Goal: Communication & Community: Share content

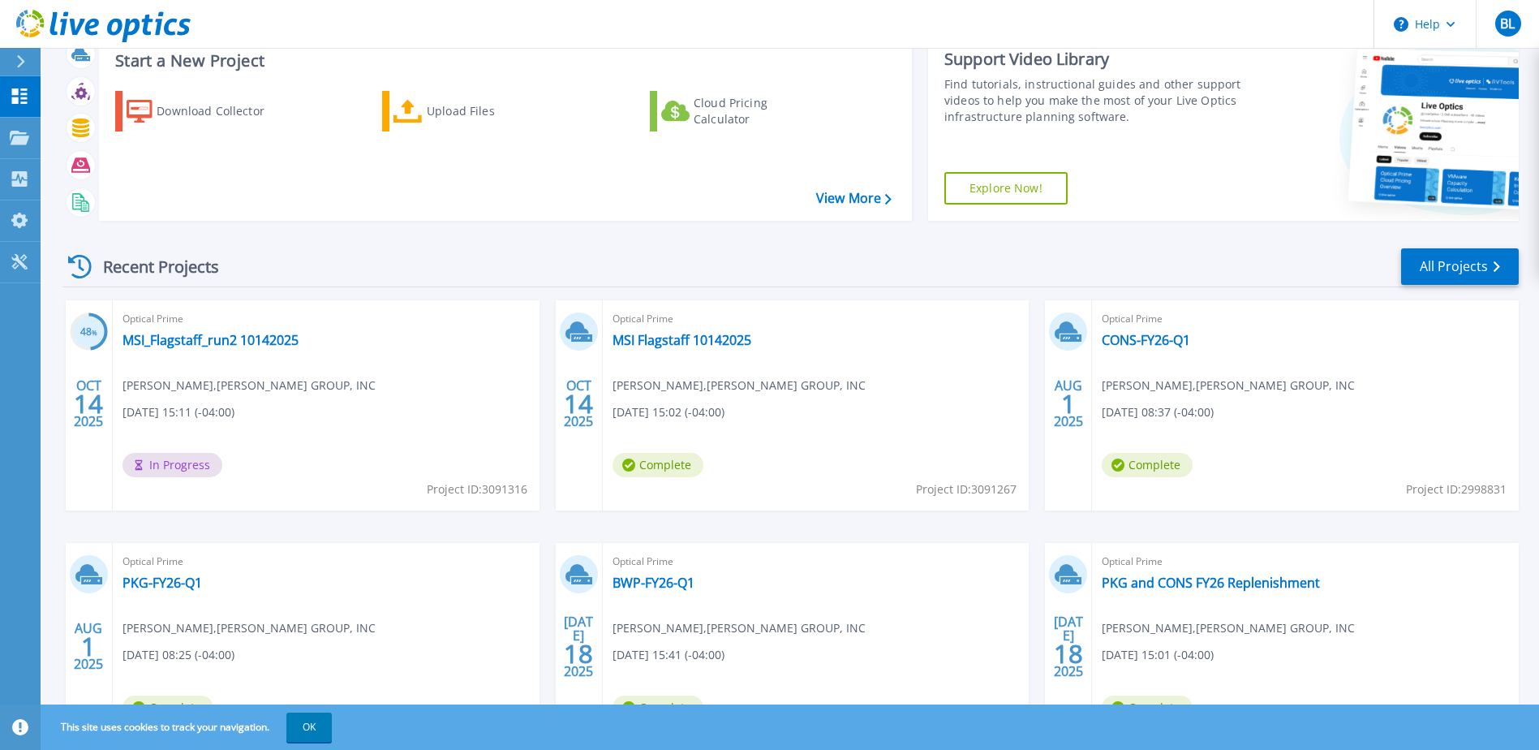
scroll to position [81, 0]
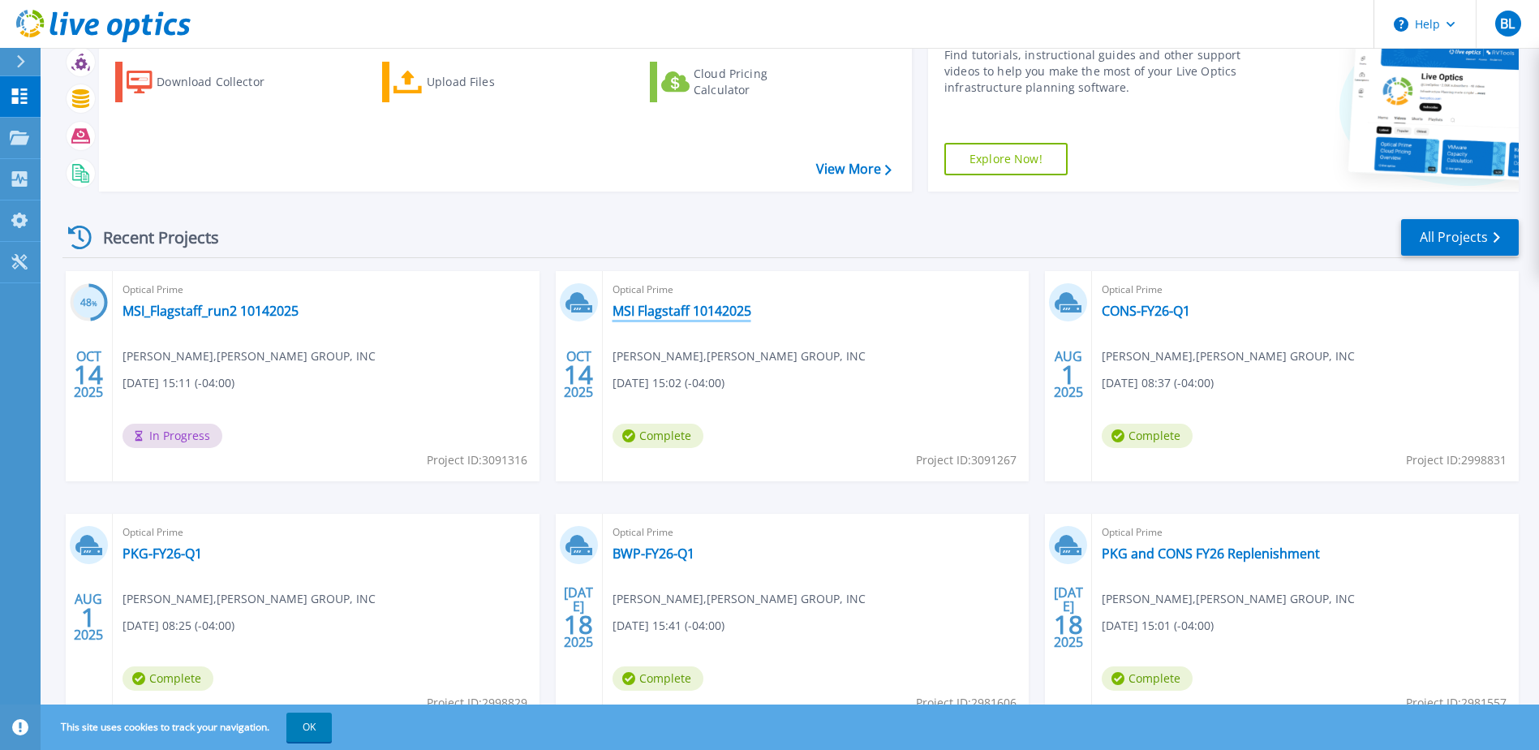
click at [690, 308] on link "MSI Flagstaff 10142025" at bounding box center [682, 311] width 139 height 16
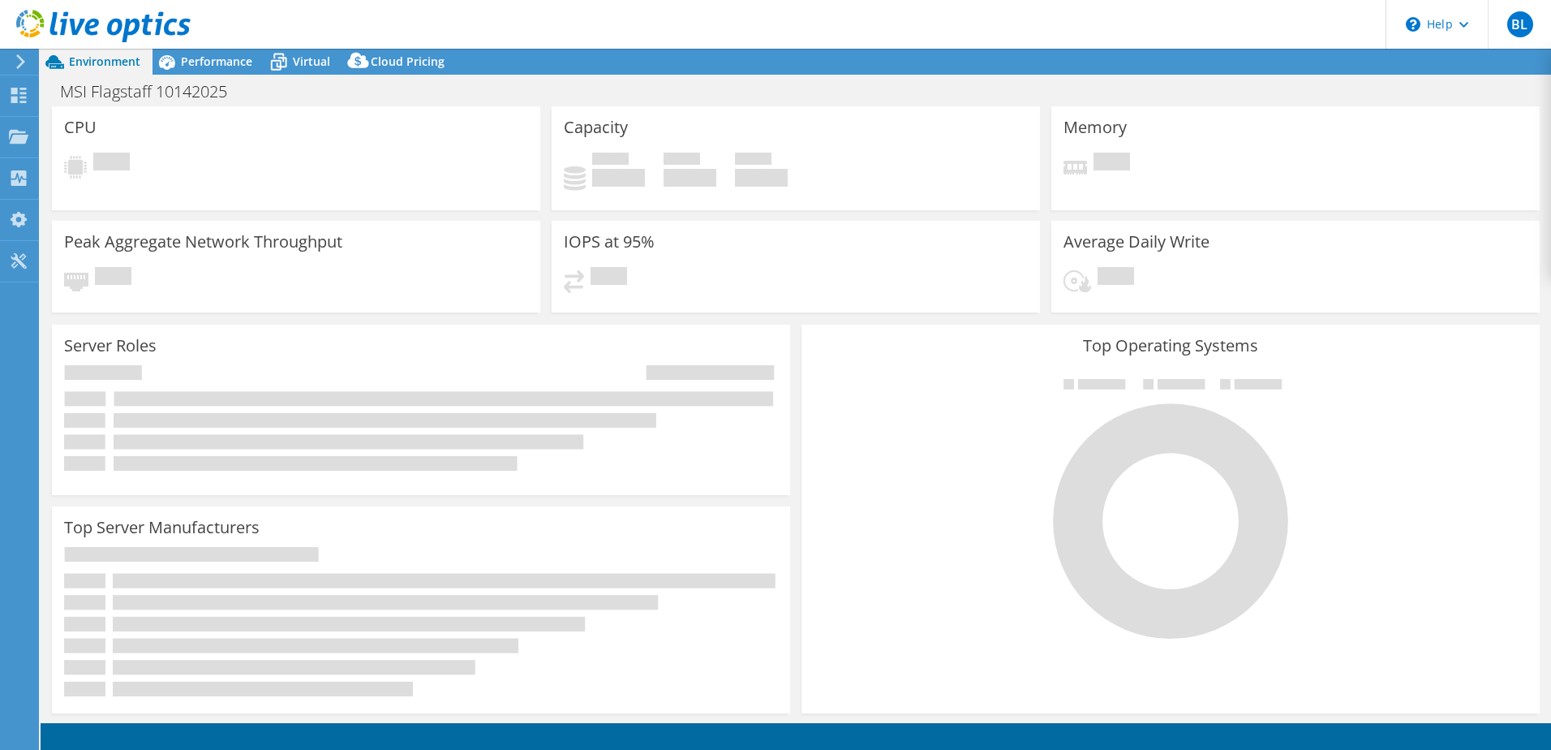
select select "USD"
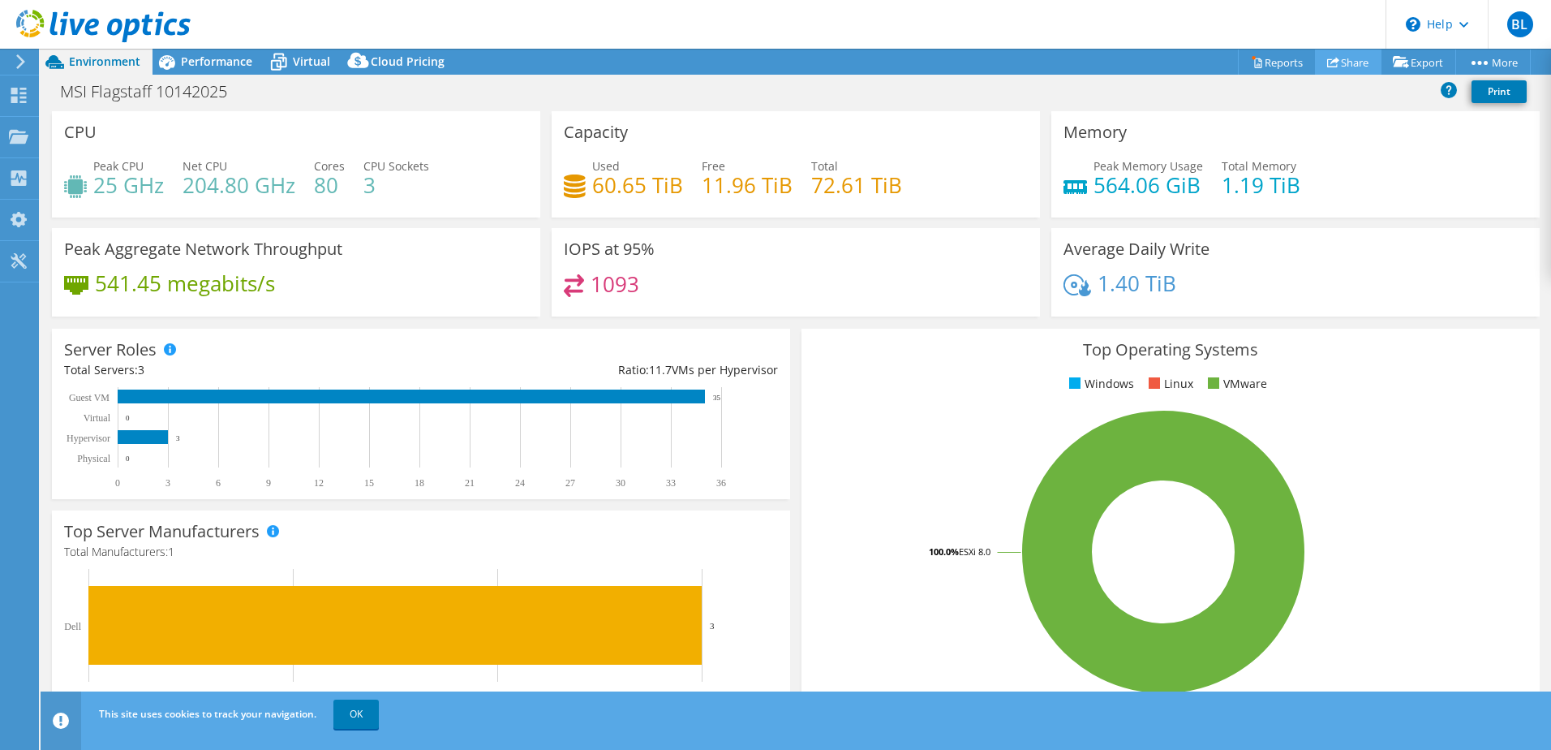
click at [1347, 64] on link "Share" at bounding box center [1348, 61] width 67 height 25
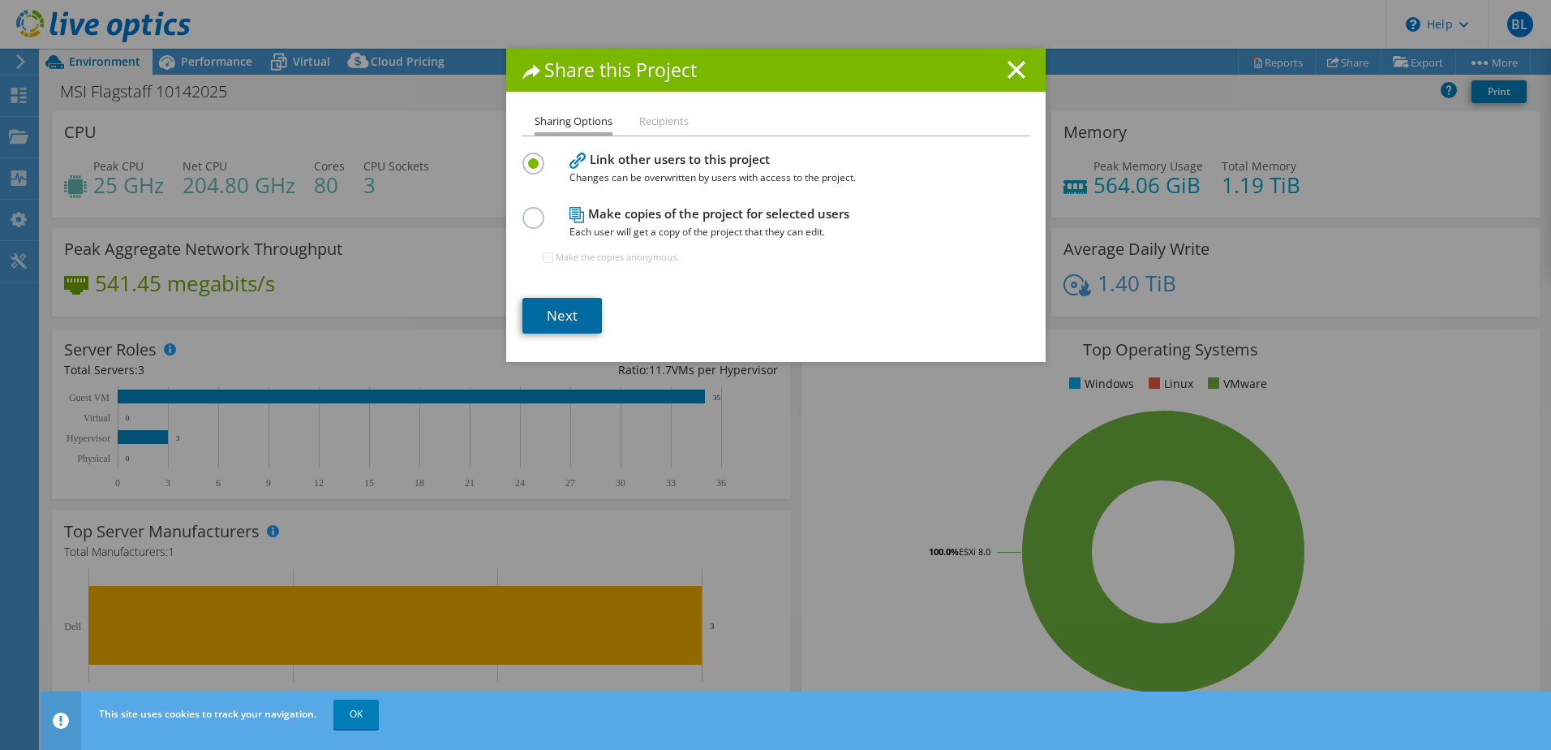
click at [562, 316] on link "Next" at bounding box center [563, 316] width 80 height 36
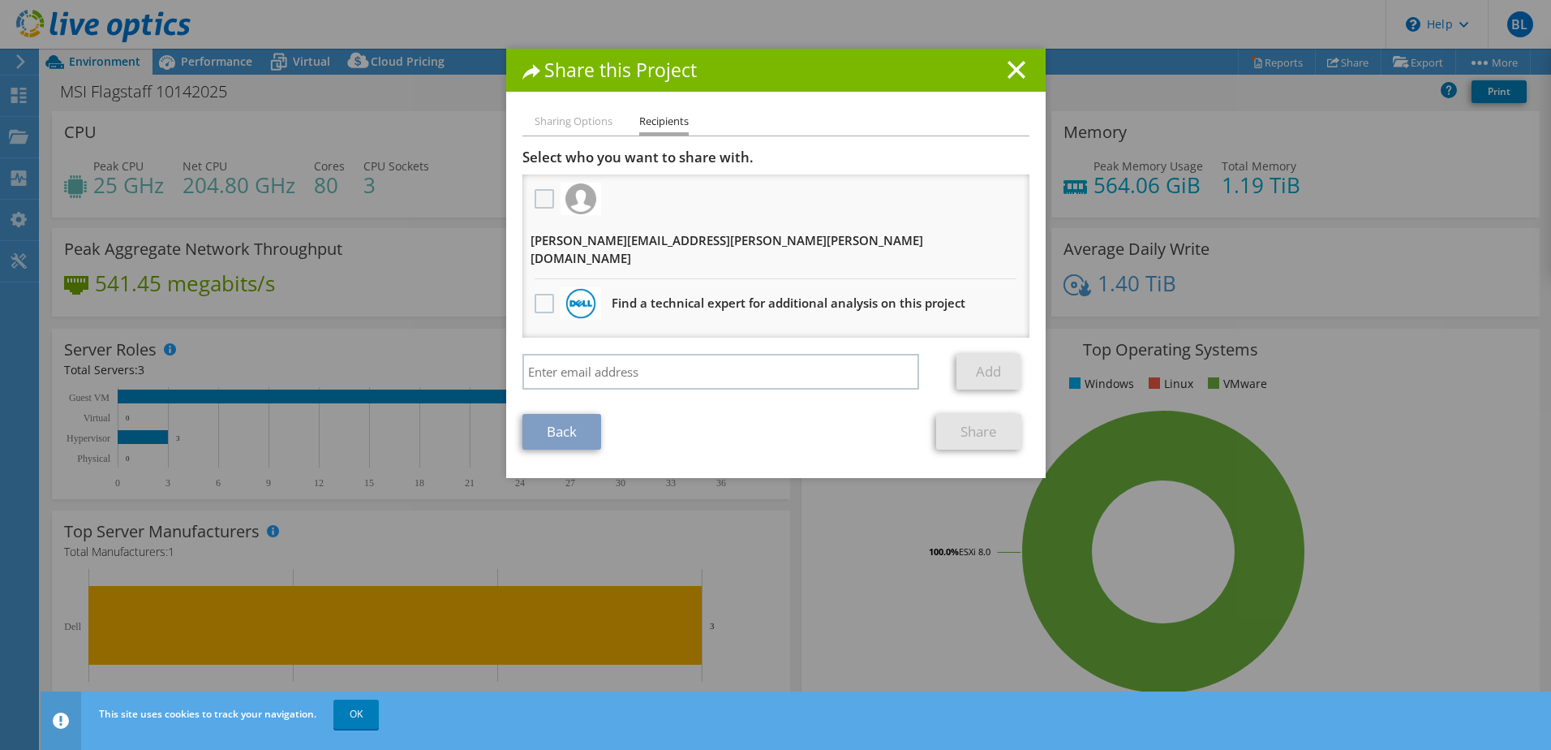
click at [535, 200] on label at bounding box center [547, 198] width 24 height 19
click at [0, 0] on input "checkbox" at bounding box center [0, 0] width 0 height 0
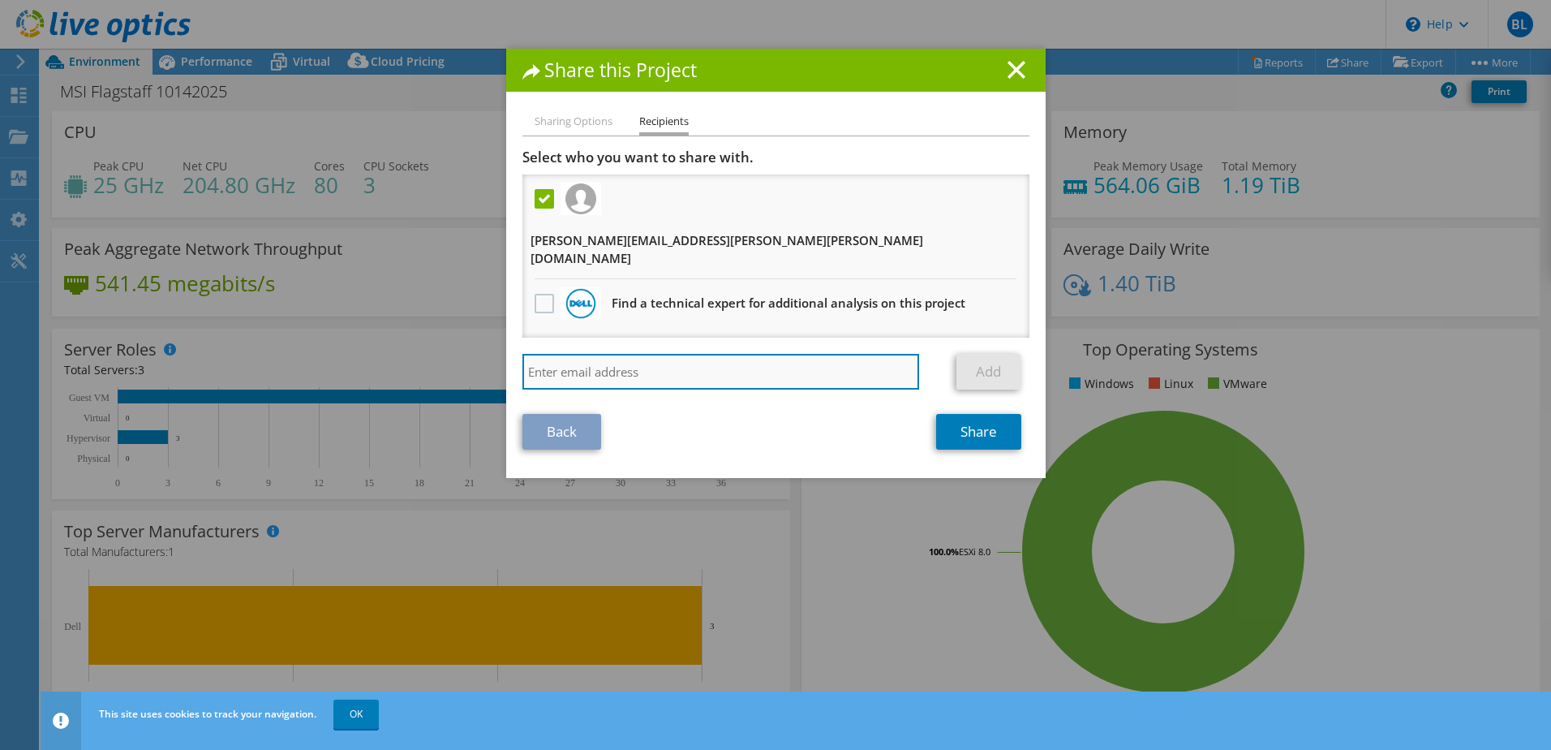
click at [587, 354] on input "search" at bounding box center [722, 372] width 398 height 36
type input "bill.sands@barry-wehmiller.com"
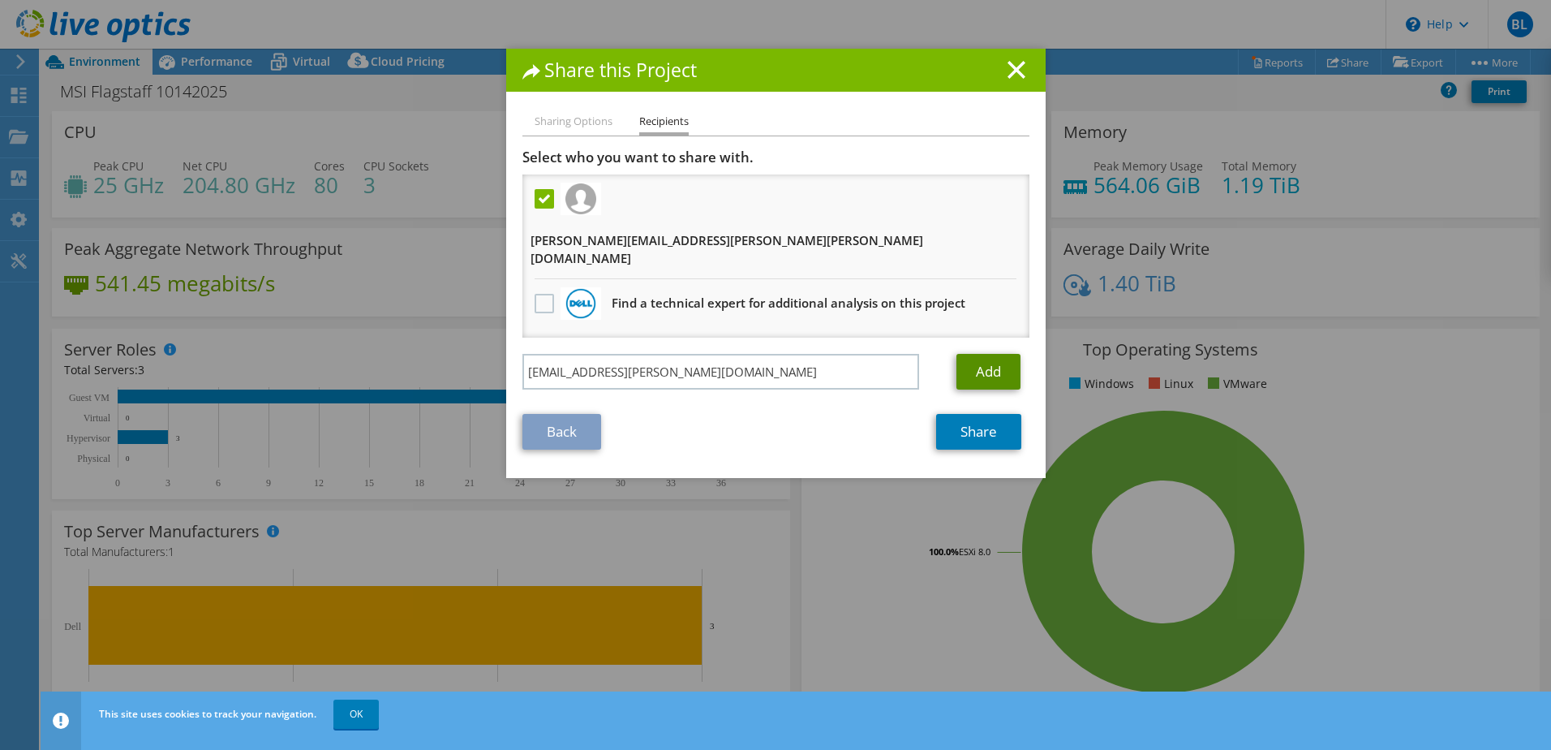
click at [988, 354] on link "Add" at bounding box center [989, 372] width 64 height 36
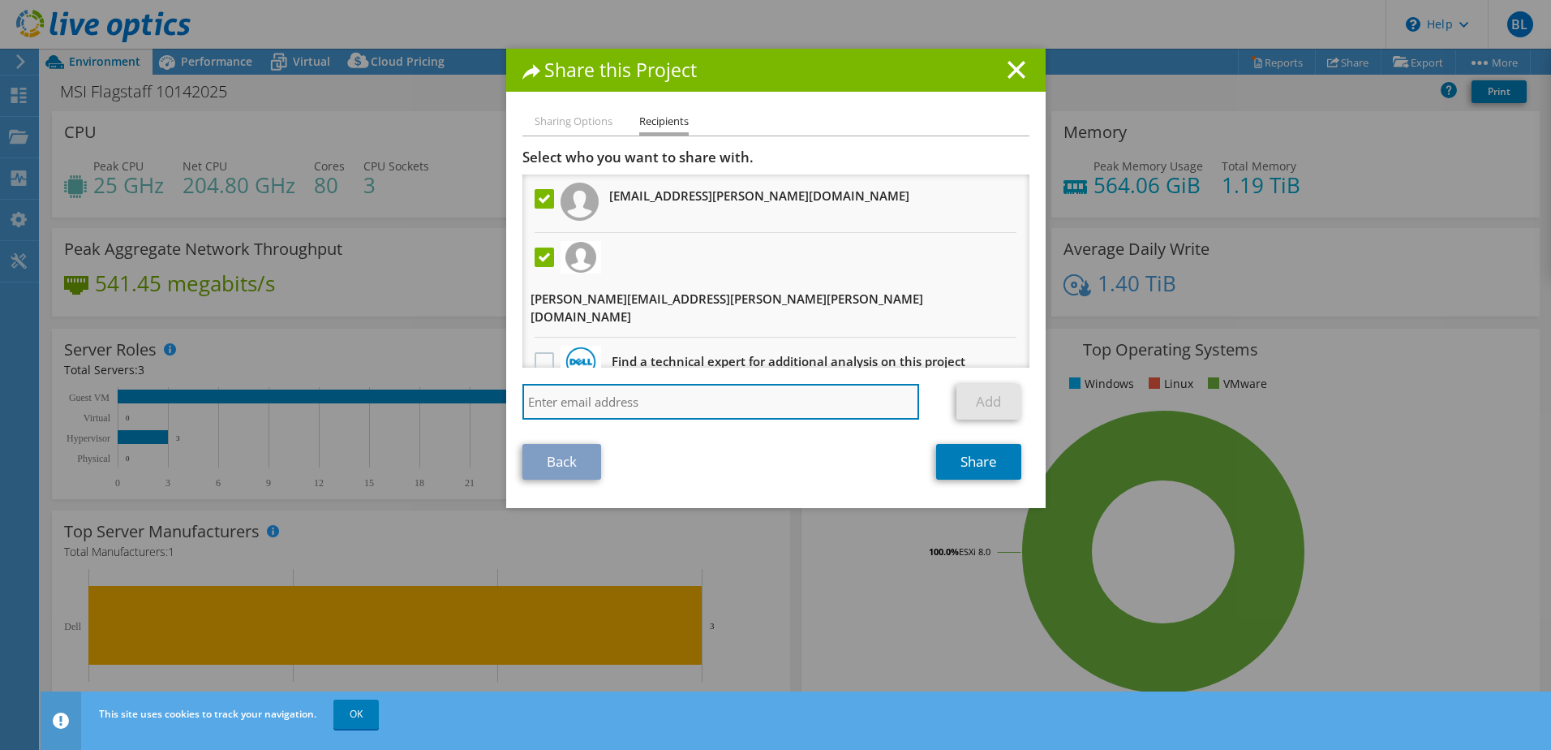
click at [618, 384] on input "search" at bounding box center [722, 402] width 398 height 36
type input "jeff.hawkins@barry-wehmiller.com"
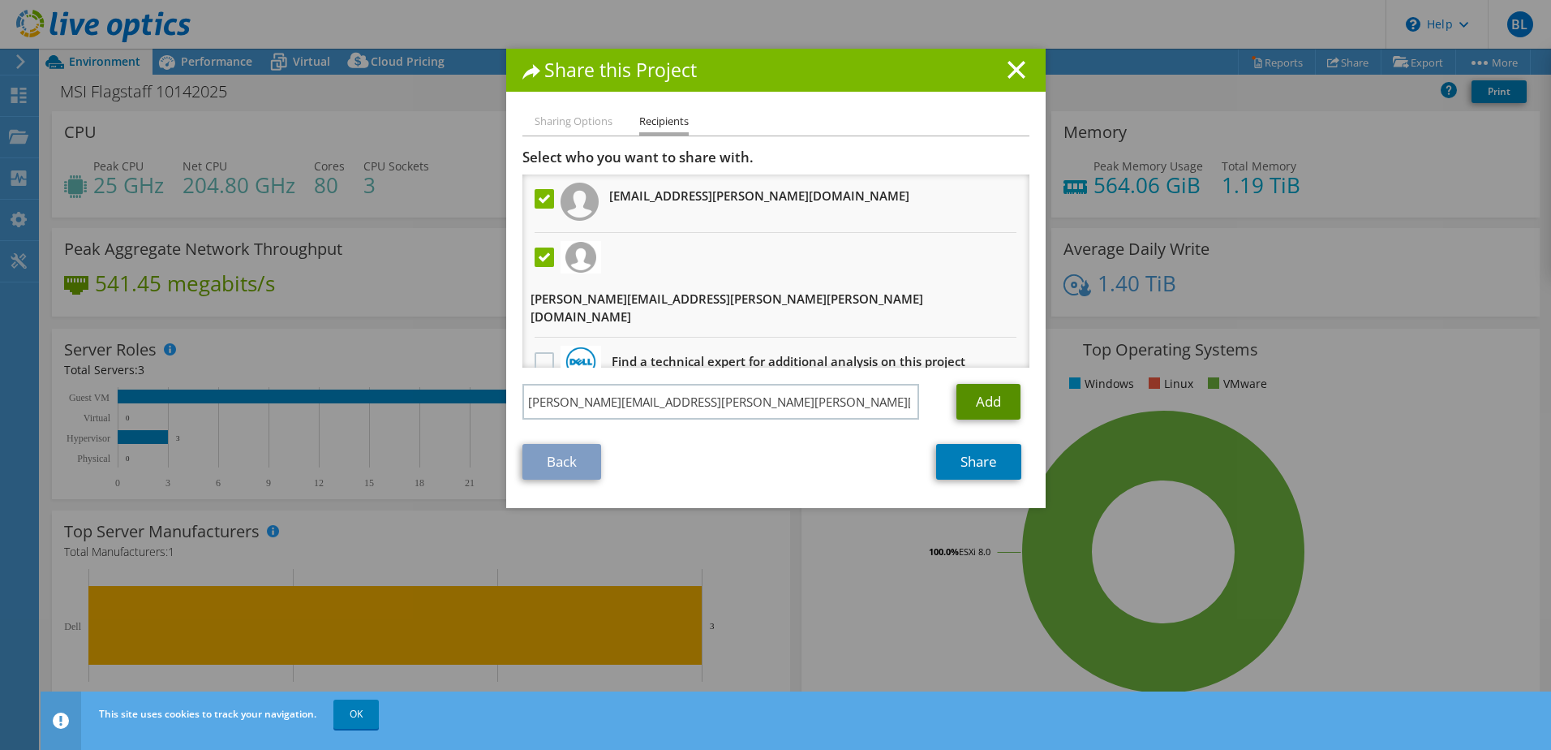
click at [992, 395] on link "Add" at bounding box center [989, 402] width 64 height 36
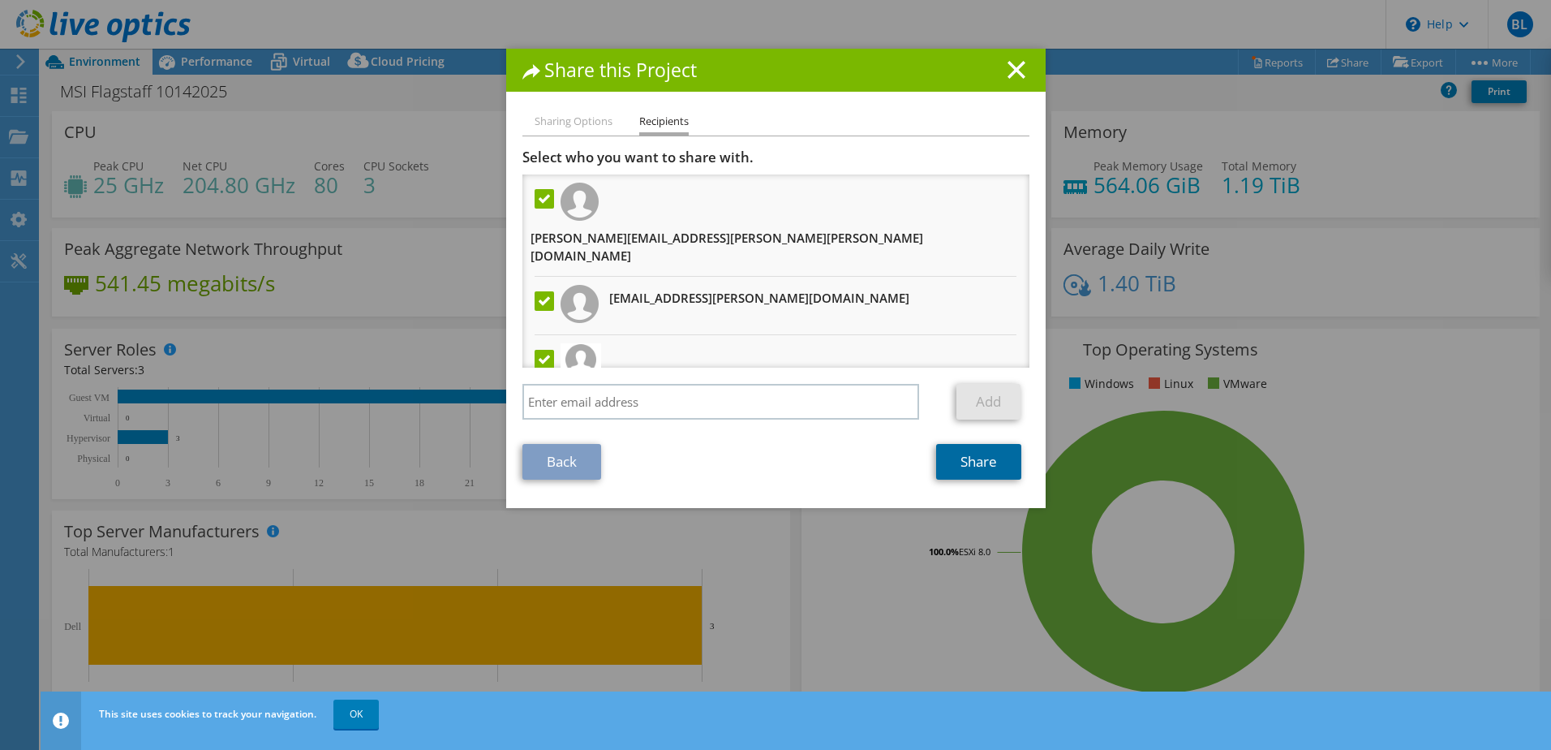
click at [962, 467] on link "Share" at bounding box center [978, 462] width 85 height 36
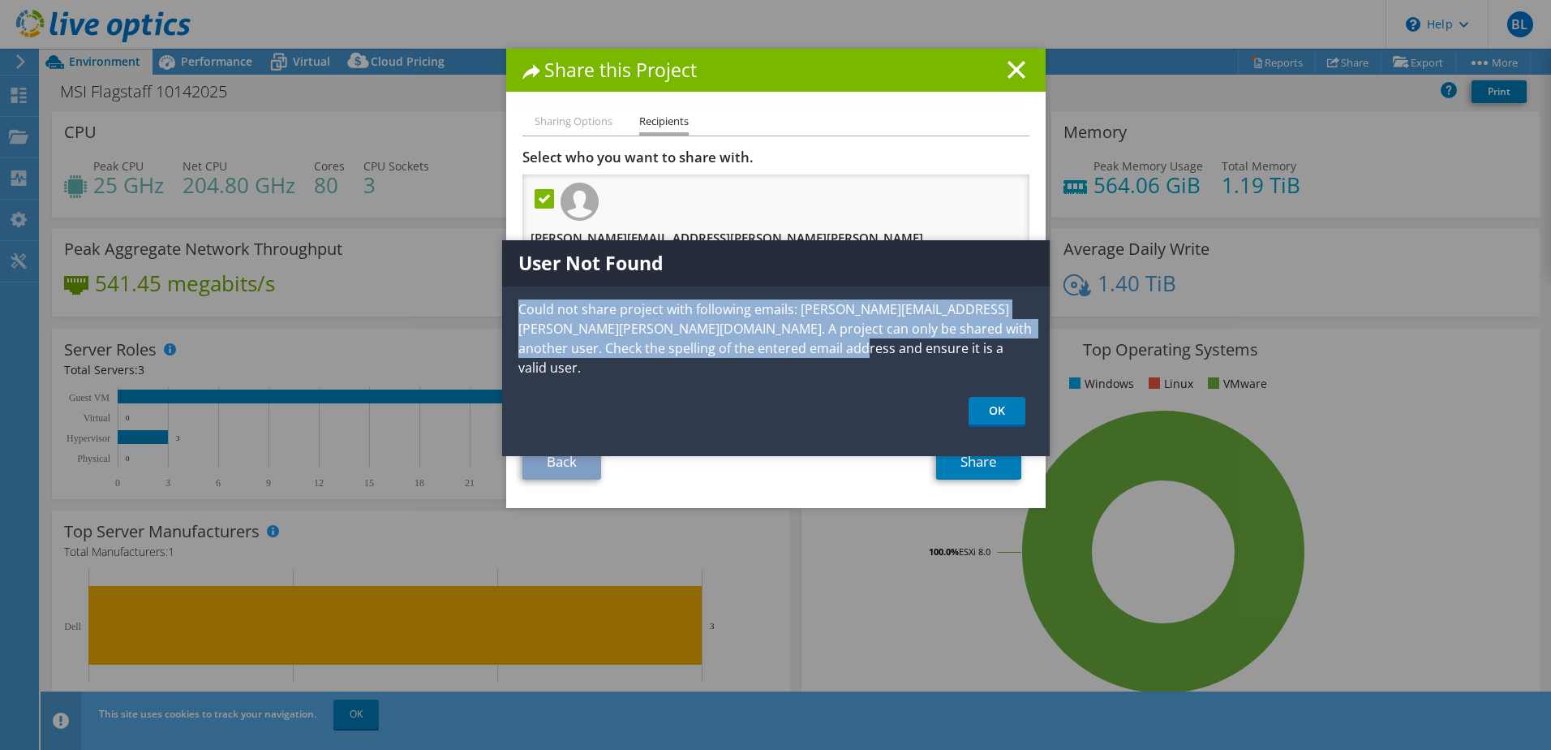
drag, startPoint x: 765, startPoint y: 351, endPoint x: 519, endPoint y: 310, distance: 250.0
click at [519, 310] on p "Could not share project with following emails: jeff.hawkins@barry-wehmiller.com…" at bounding box center [776, 338] width 548 height 78
click at [1005, 397] on link "OK" at bounding box center [997, 412] width 57 height 30
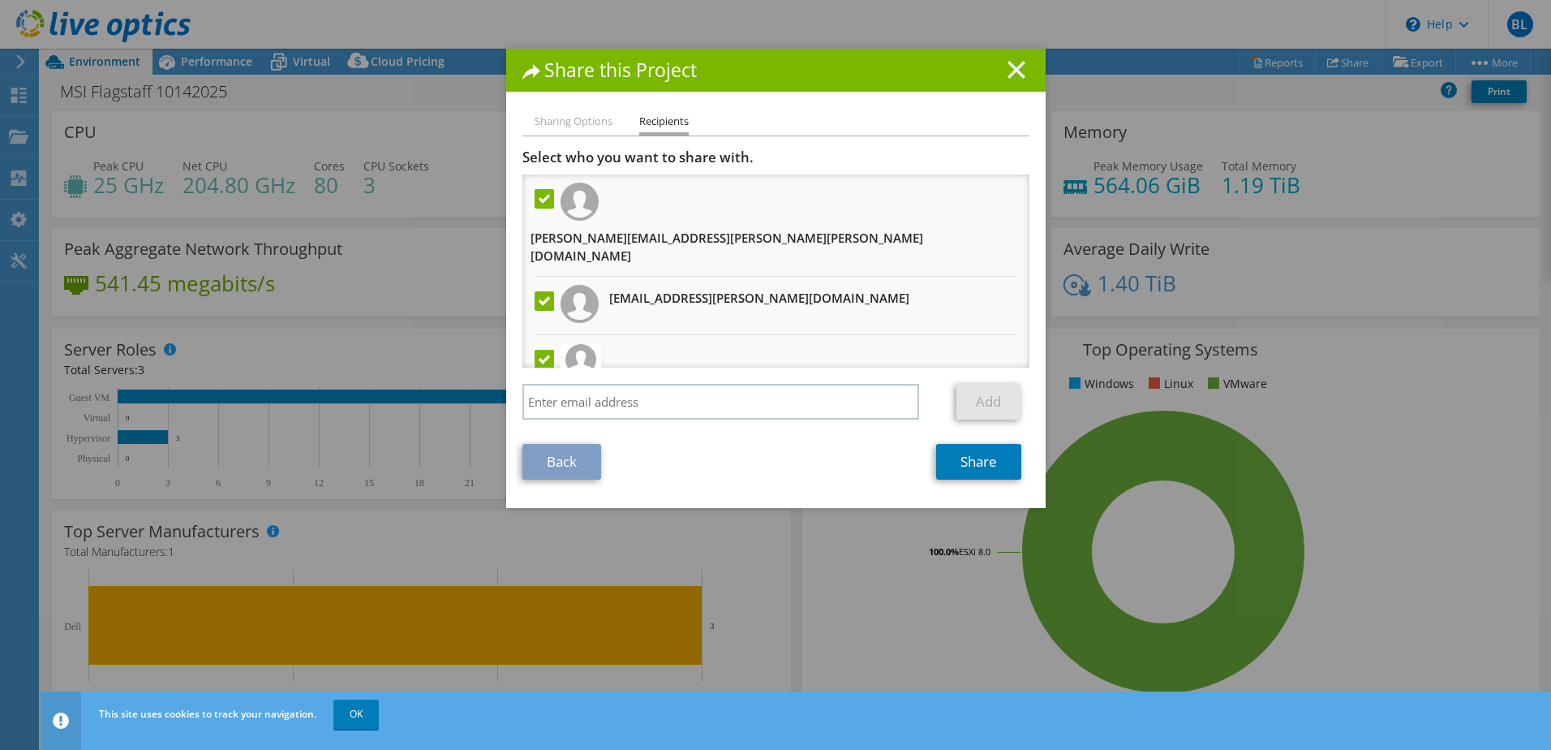
click at [1013, 72] on line at bounding box center [1017, 70] width 16 height 16
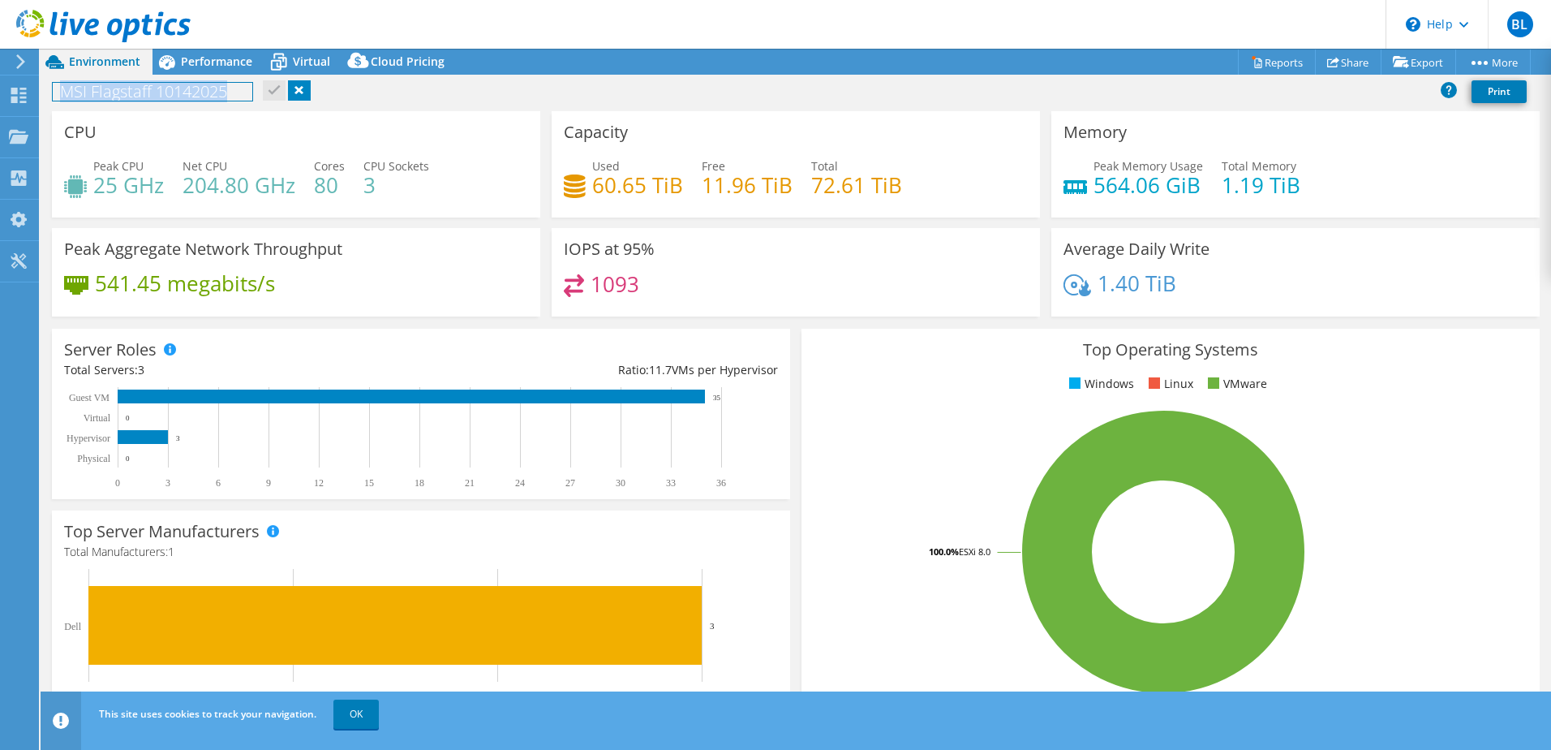
drag, startPoint x: 157, startPoint y: 96, endPoint x: 50, endPoint y: 97, distance: 106.3
click at [50, 97] on div "MSI Flagstaff 10142025 Print" at bounding box center [796, 91] width 1511 height 30
copy h1 "MSI Flagstaff 10142025"
click at [97, 26] on use at bounding box center [103, 26] width 174 height 32
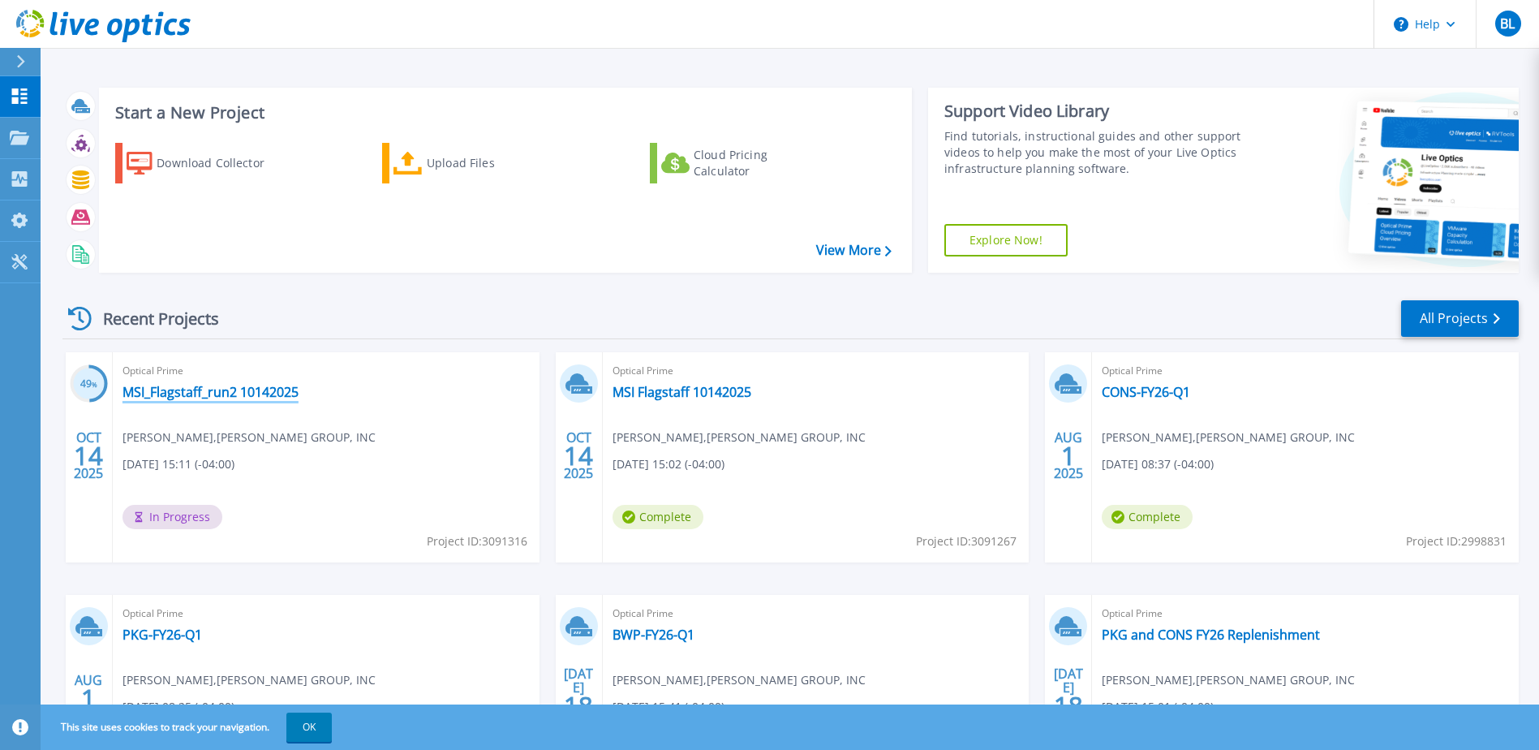
click at [197, 395] on link "MSI_Flagstaff_run2 10142025" at bounding box center [211, 392] width 176 height 16
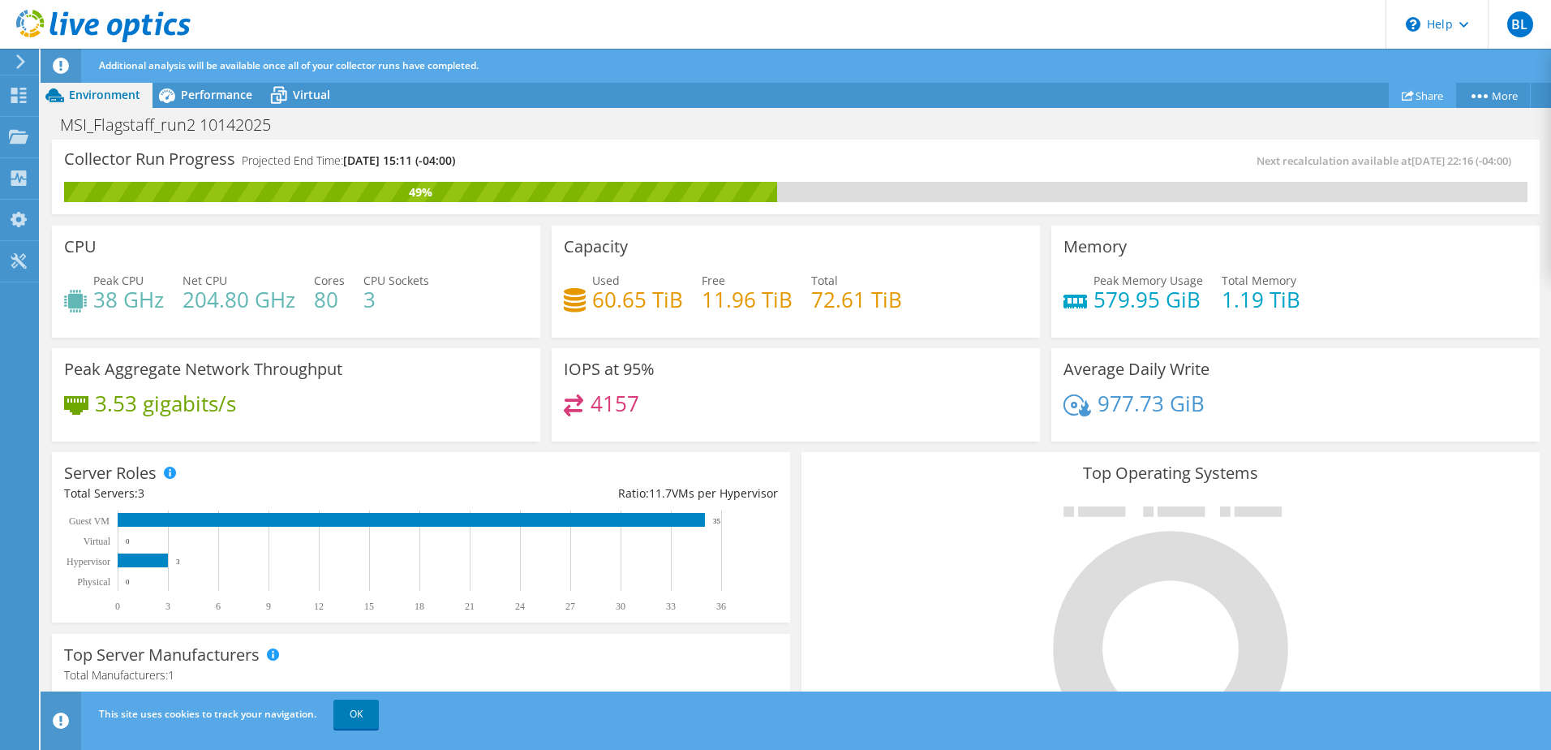
click at [1428, 93] on link "Share" at bounding box center [1422, 95] width 67 height 25
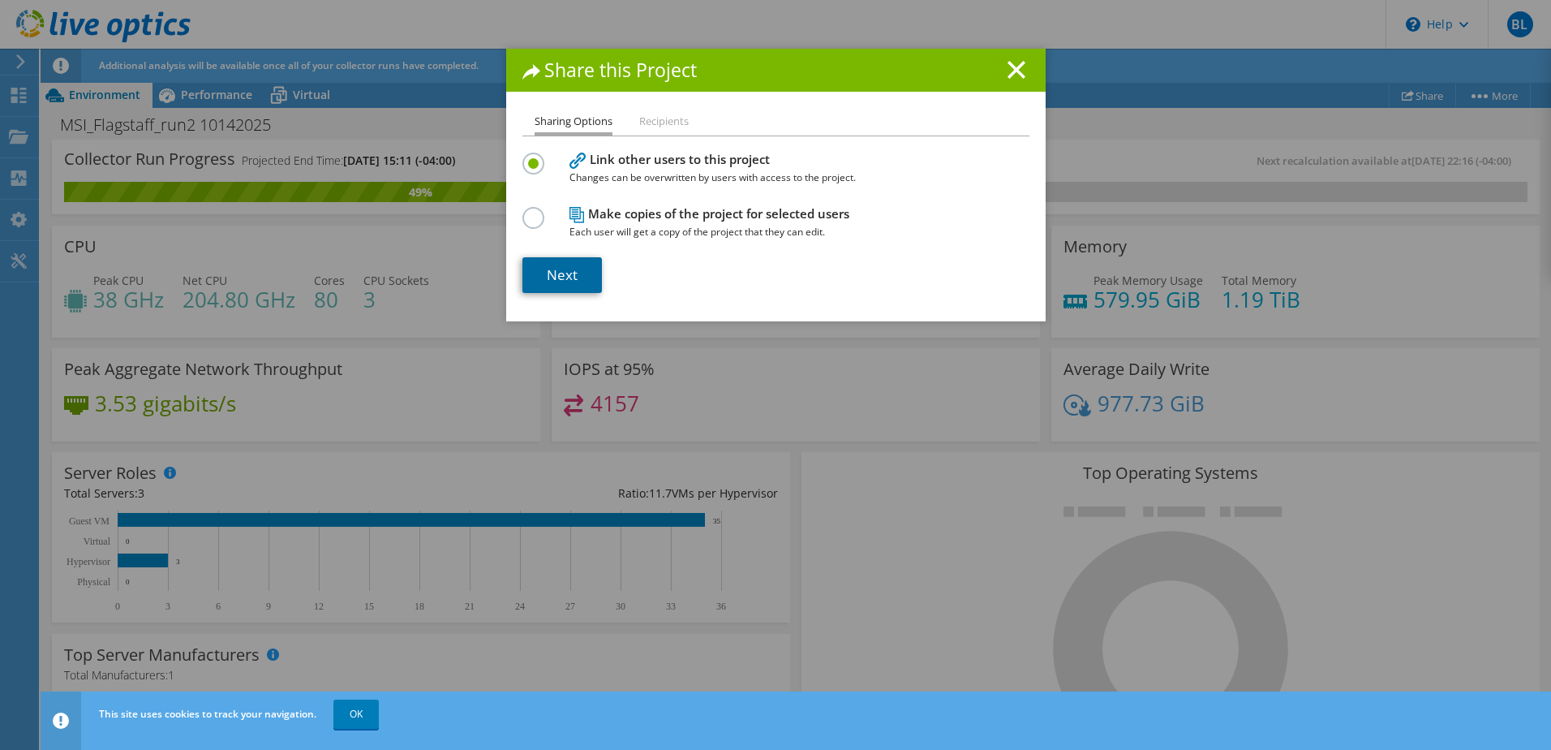
click at [572, 273] on link "Next" at bounding box center [563, 275] width 80 height 36
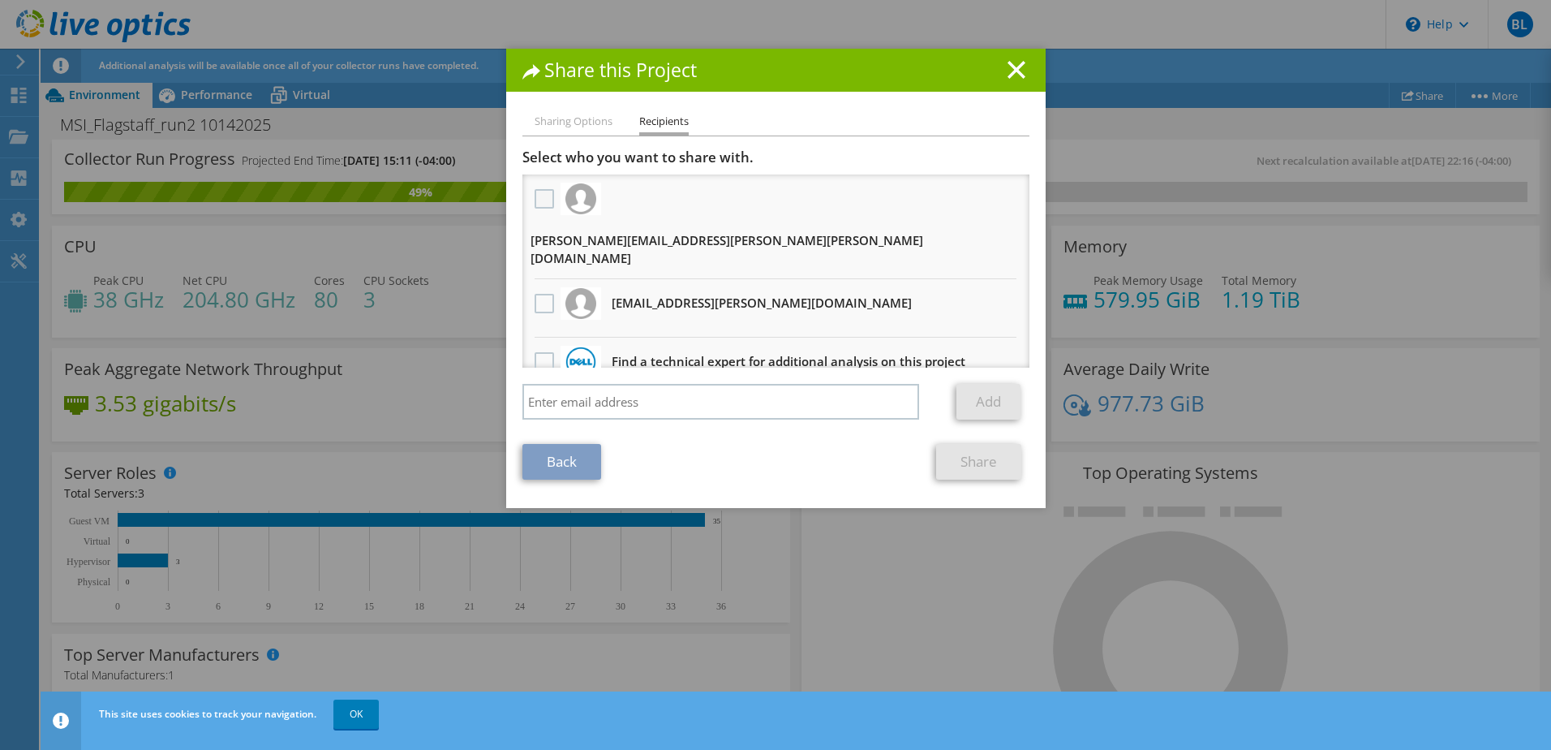
click at [540, 200] on label at bounding box center [547, 198] width 24 height 19
click at [0, 0] on input "checkbox" at bounding box center [0, 0] width 0 height 0
click at [537, 287] on div at bounding box center [545, 304] width 28 height 34
click at [538, 294] on label at bounding box center [547, 303] width 24 height 19
click at [0, 0] on input "checkbox" at bounding box center [0, 0] width 0 height 0
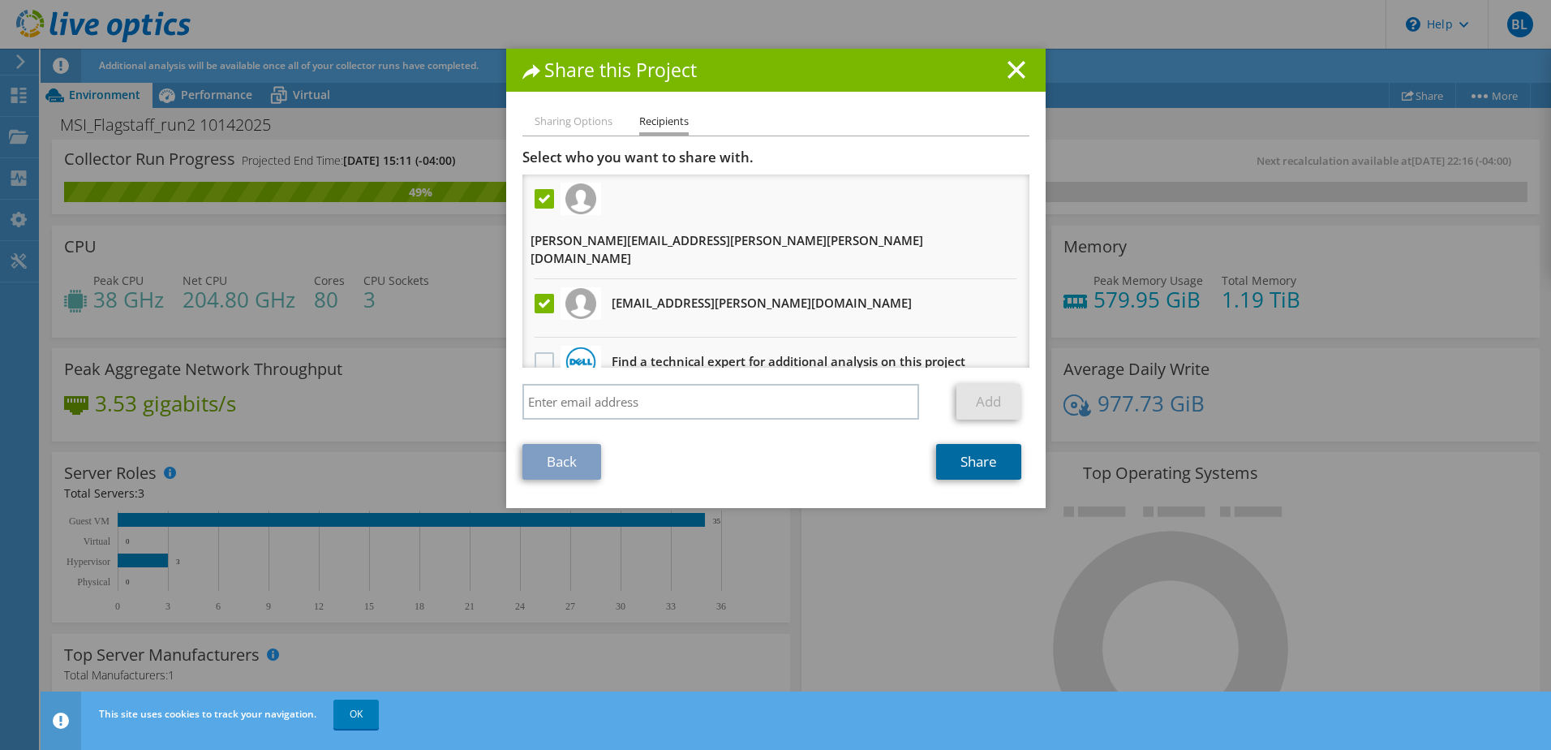
drag, startPoint x: 970, startPoint y: 440, endPoint x: 972, endPoint y: 455, distance: 15.6
click at [970, 444] on link "Share" at bounding box center [978, 462] width 85 height 36
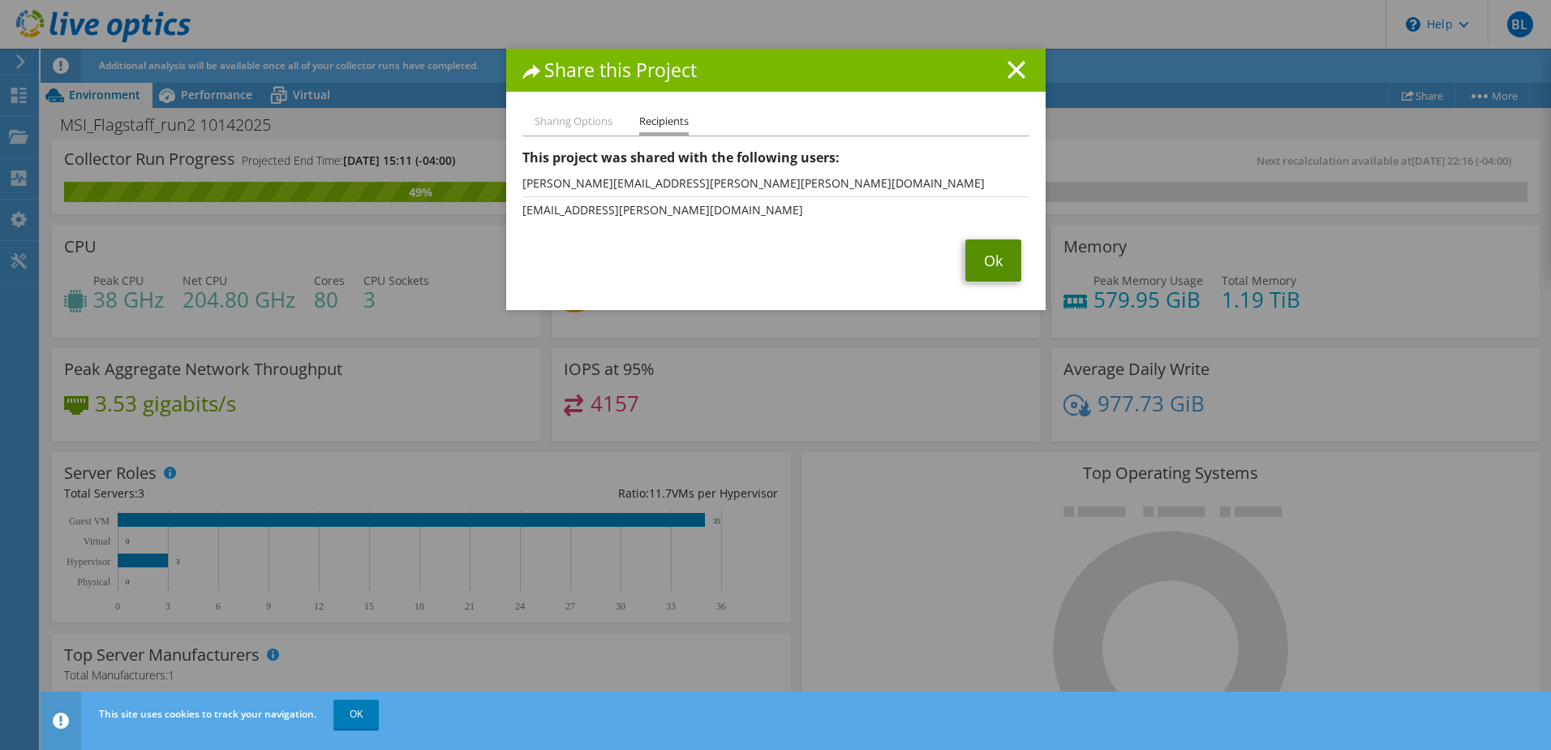
click at [992, 256] on link "Ok" at bounding box center [994, 260] width 56 height 42
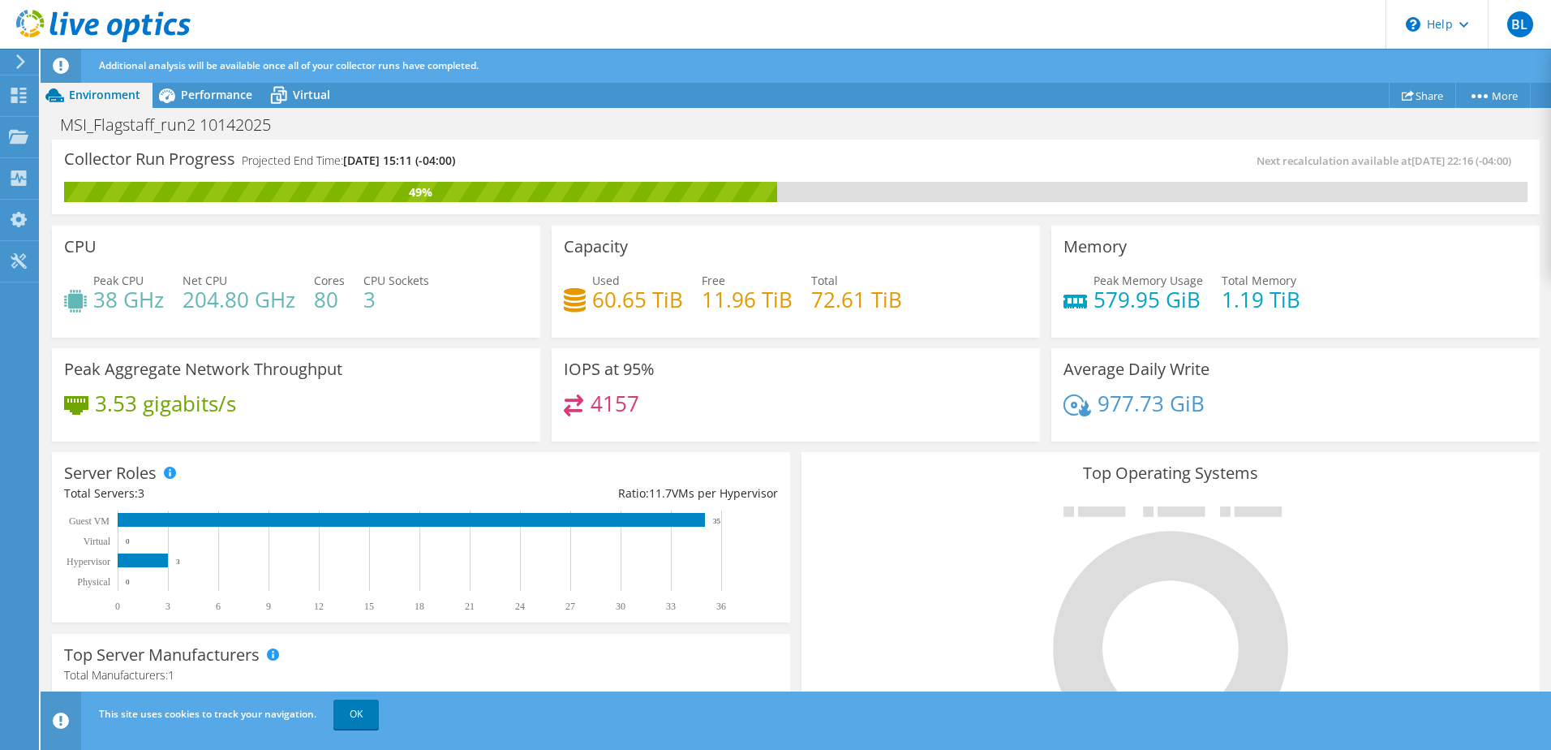
scroll to position [81, 0]
click at [206, 99] on span "Performance" at bounding box center [216, 94] width 71 height 15
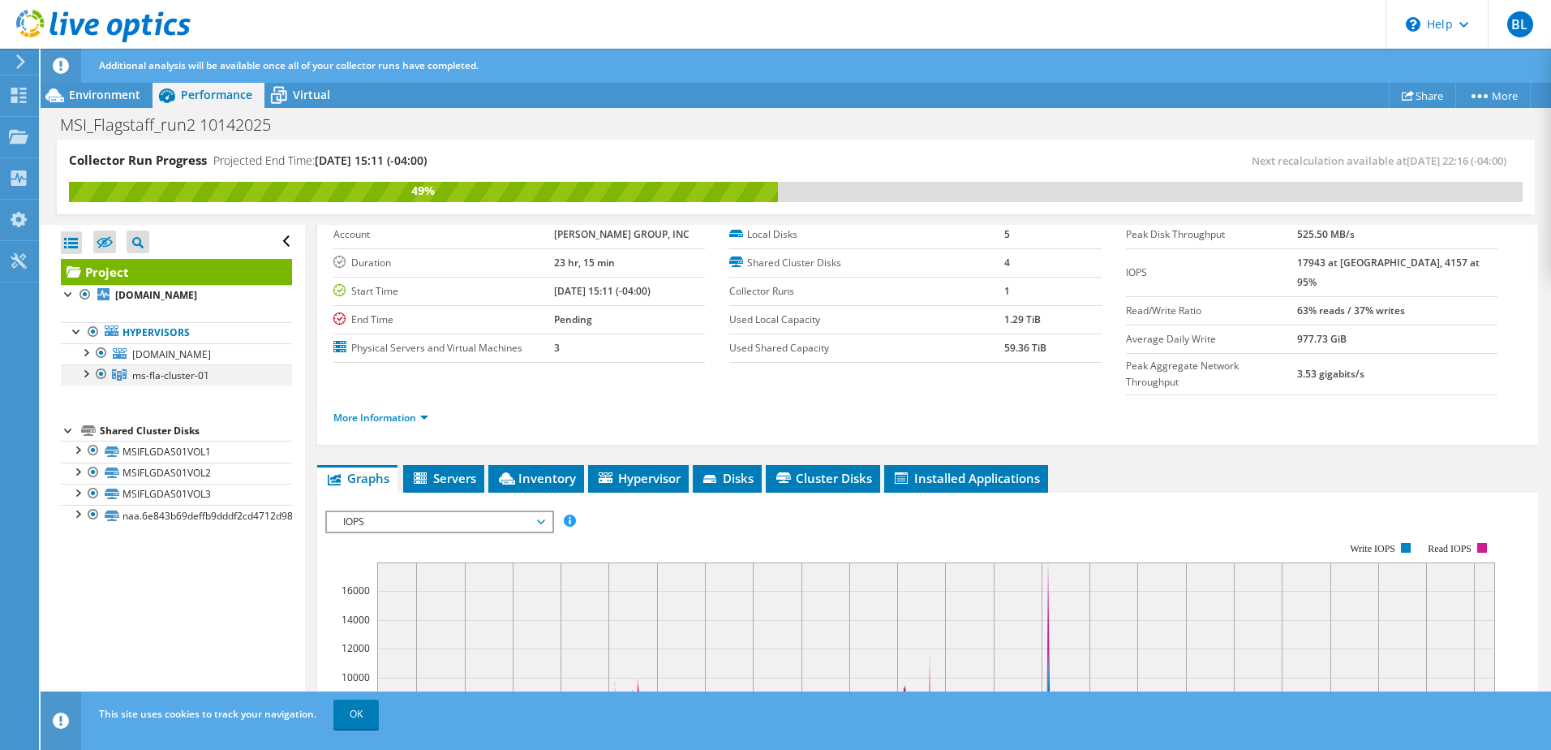
click at [87, 373] on div at bounding box center [85, 372] width 16 height 16
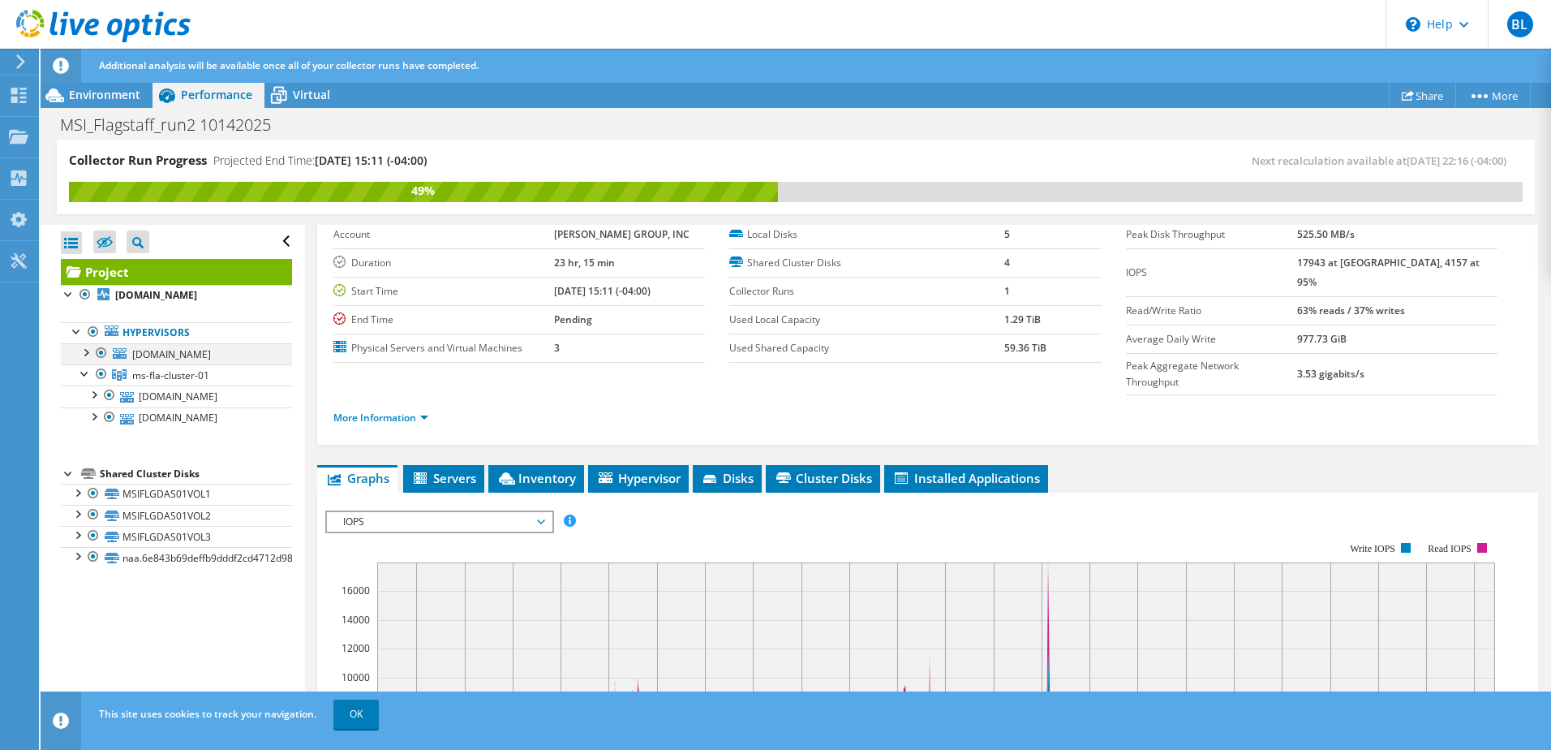
click at [88, 352] on div at bounding box center [85, 351] width 16 height 16
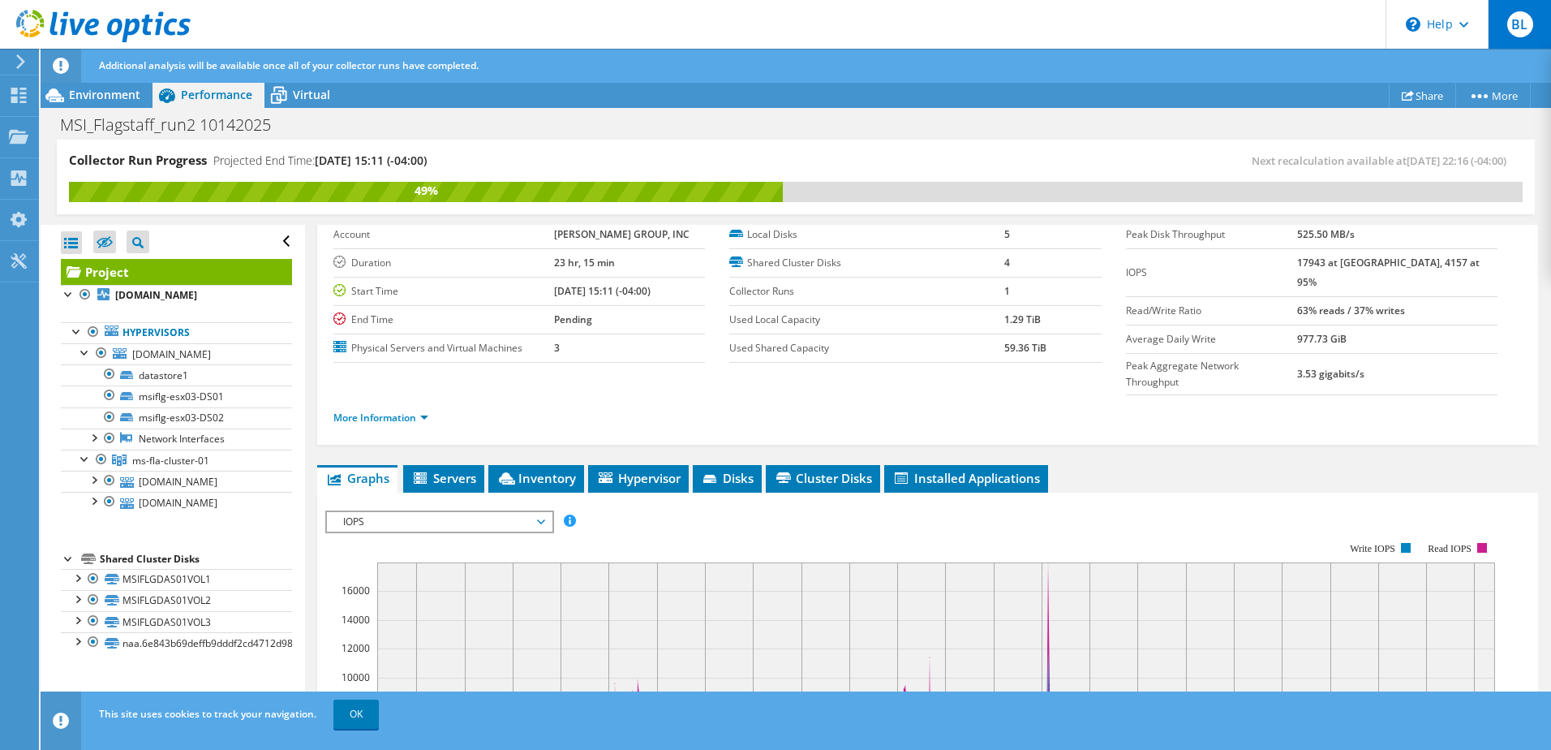
click at [1524, 25] on span "BL" at bounding box center [1521, 24] width 26 height 26
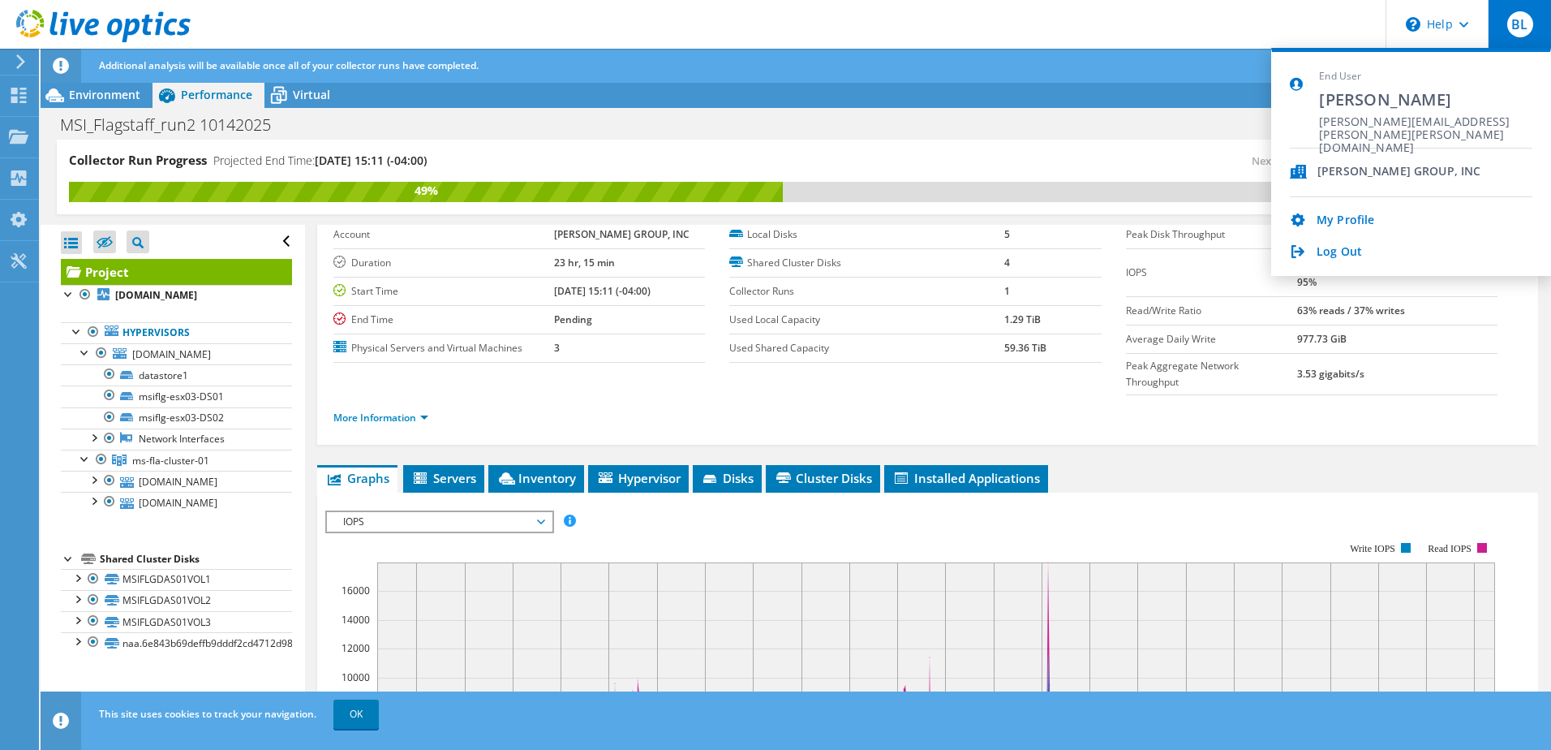
click at [1363, 243] on div "My Profile Log Out" at bounding box center [1411, 228] width 243 height 63
click at [1330, 255] on link "Log Out" at bounding box center [1339, 252] width 45 height 15
